Goal: Transaction & Acquisition: Purchase product/service

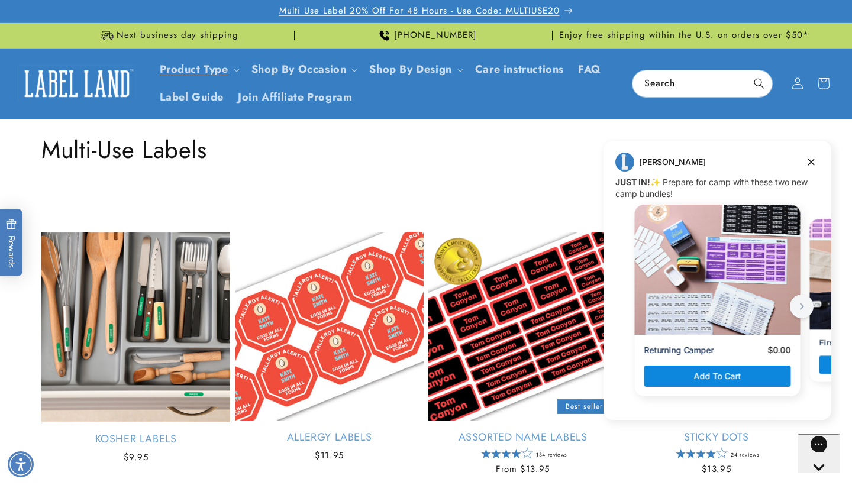
click at [422, 14] on span "Multi Use Label 20% Off For 48 Hours - Use Code: MULTIUSE20" at bounding box center [419, 11] width 280 height 12
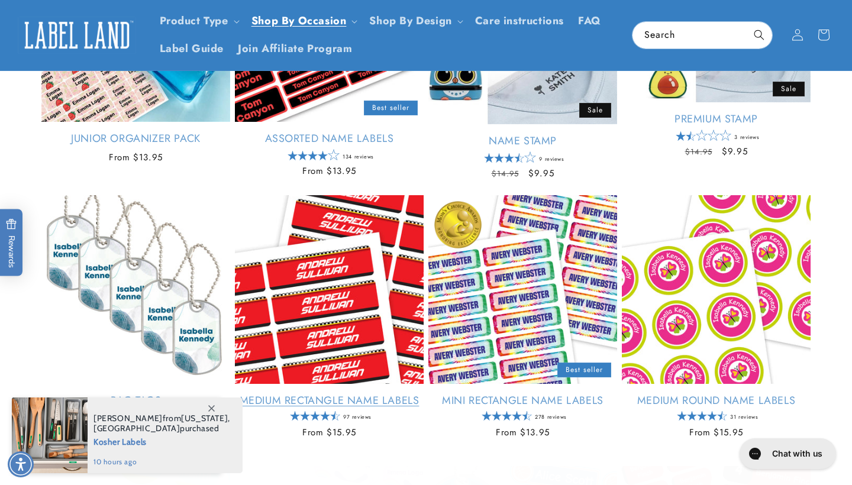
scroll to position [454, 0]
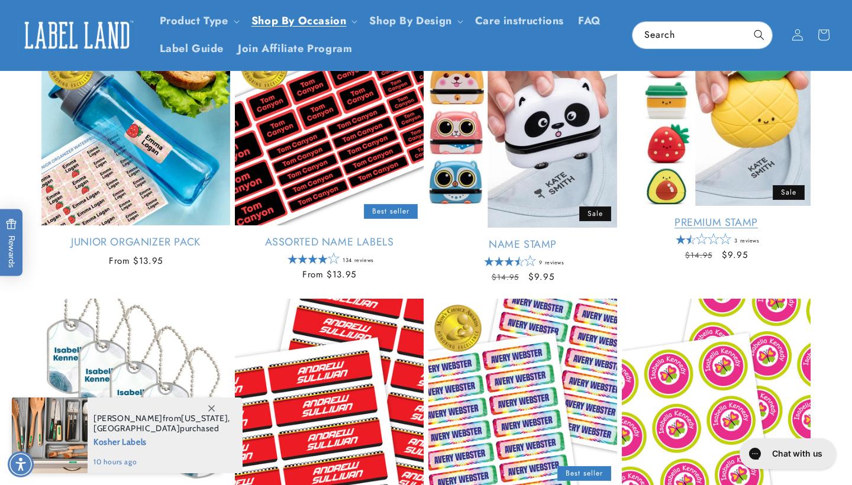
click at [741, 216] on link "Premium Stamp" at bounding box center [716, 223] width 189 height 14
